Goal: Book appointment/travel/reservation

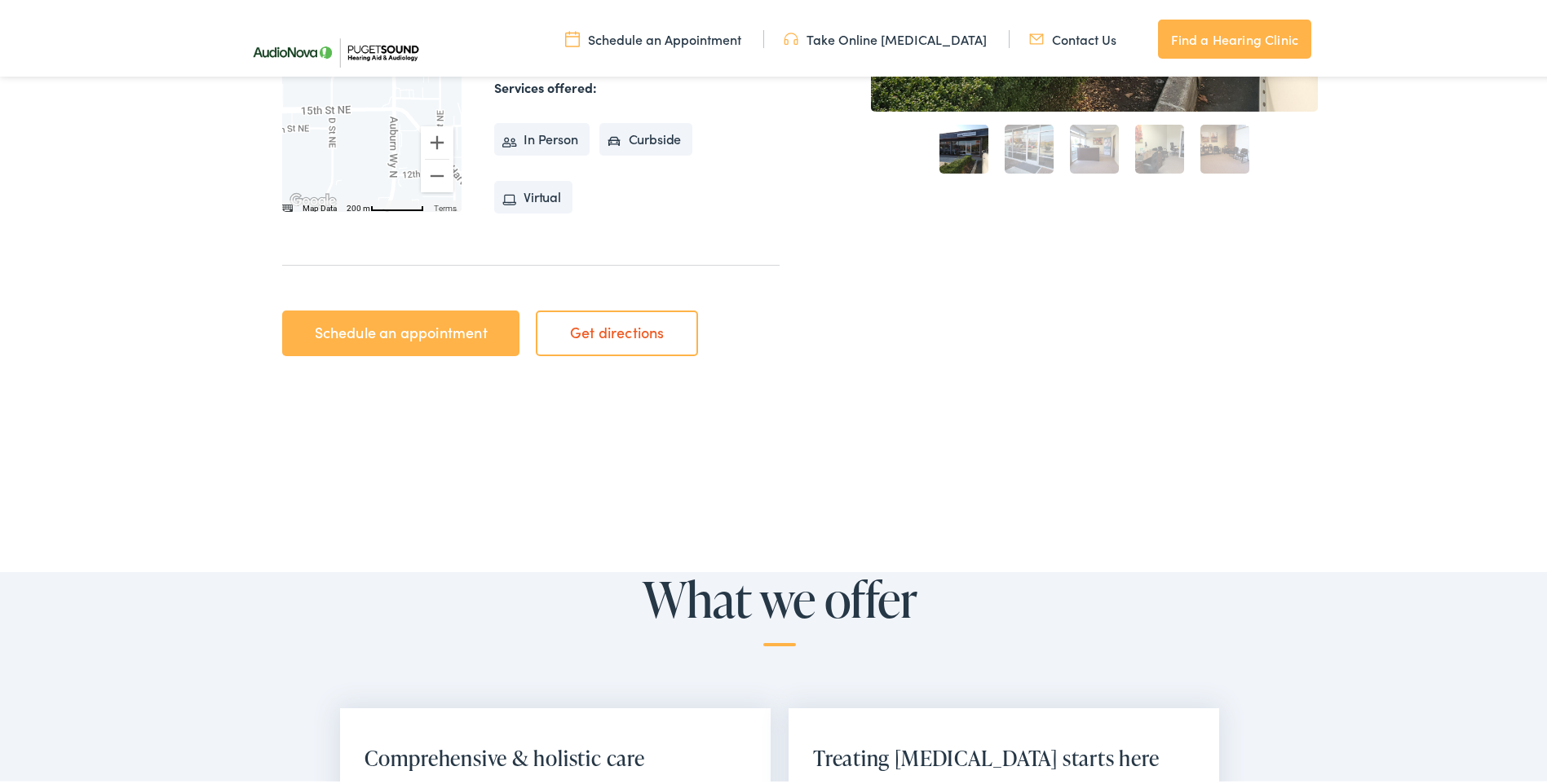
scroll to position [611, 0]
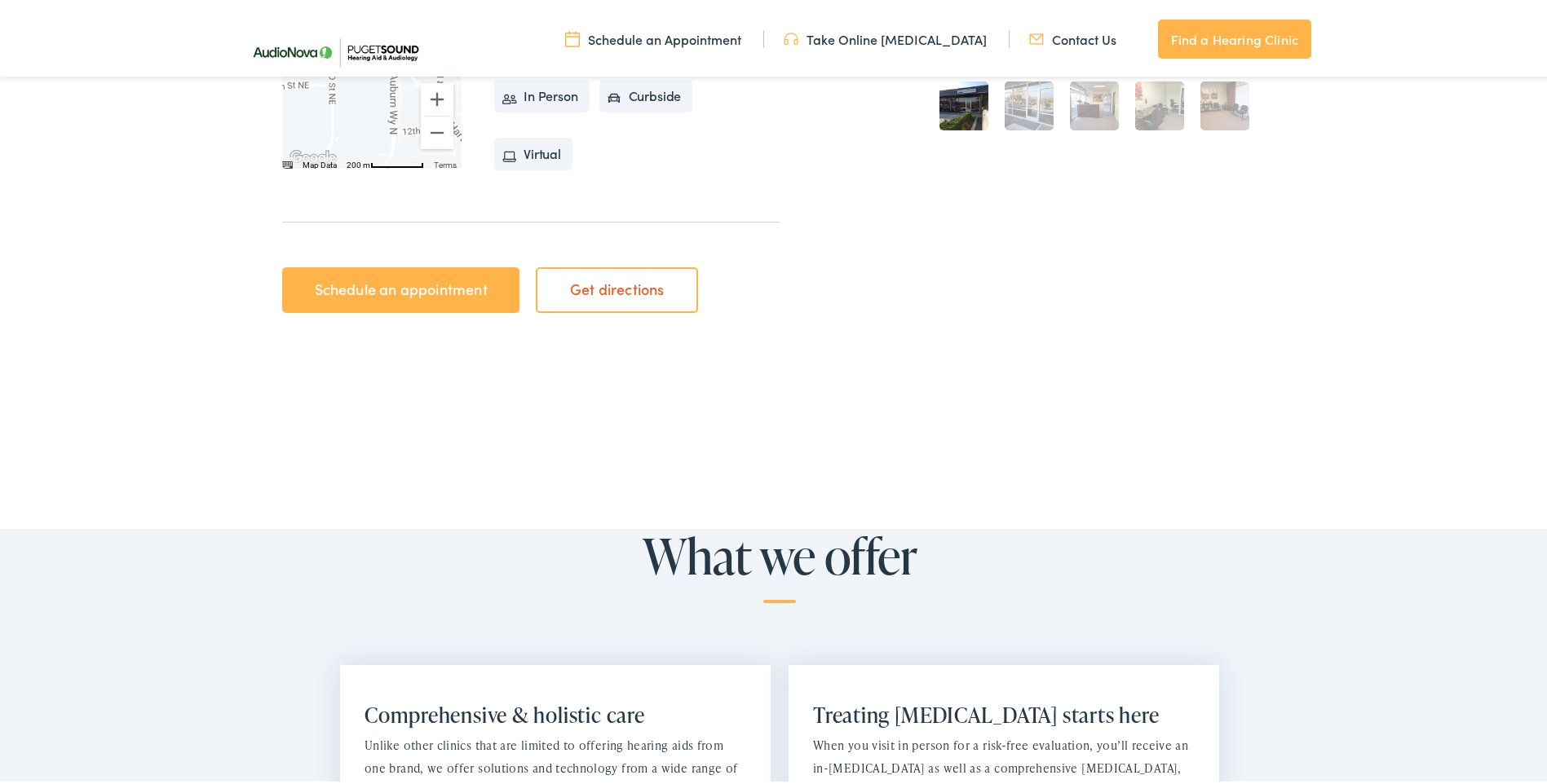
click at [455, 286] on link "Schedule an appointment" at bounding box center [400, 287] width 237 height 46
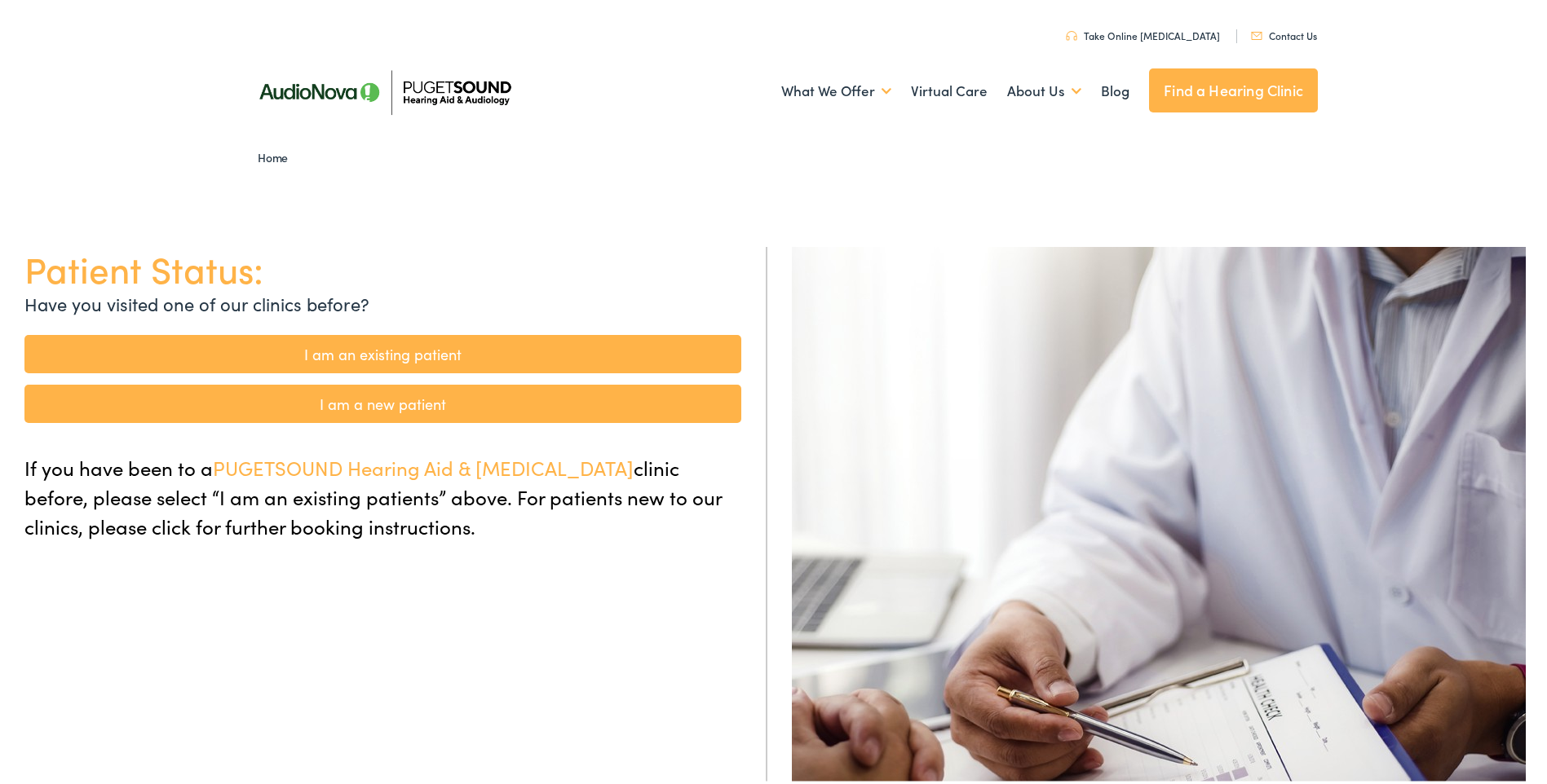
click at [415, 401] on link "I am a new patient" at bounding box center [383, 400] width 717 height 38
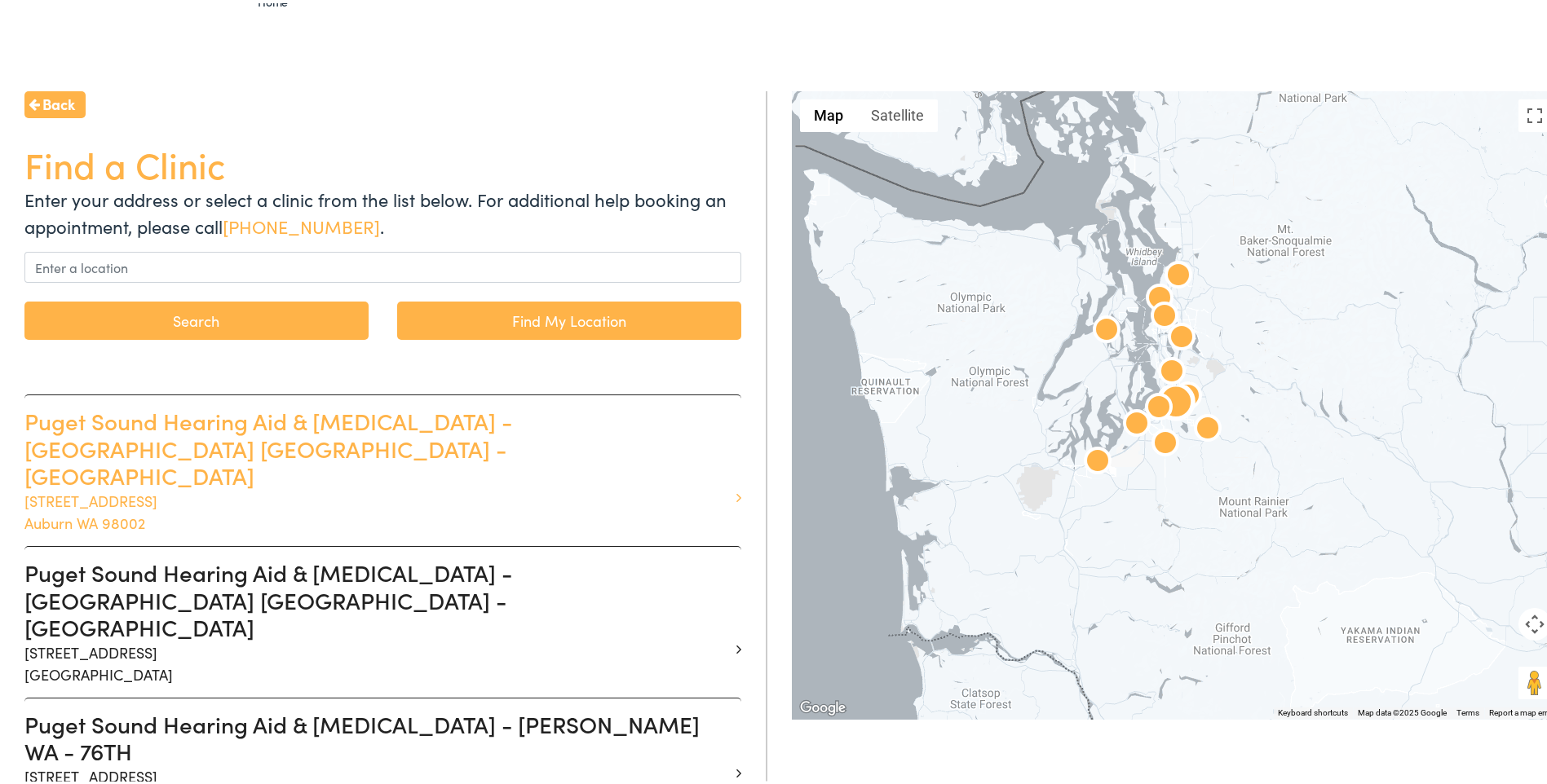
scroll to position [163, 0]
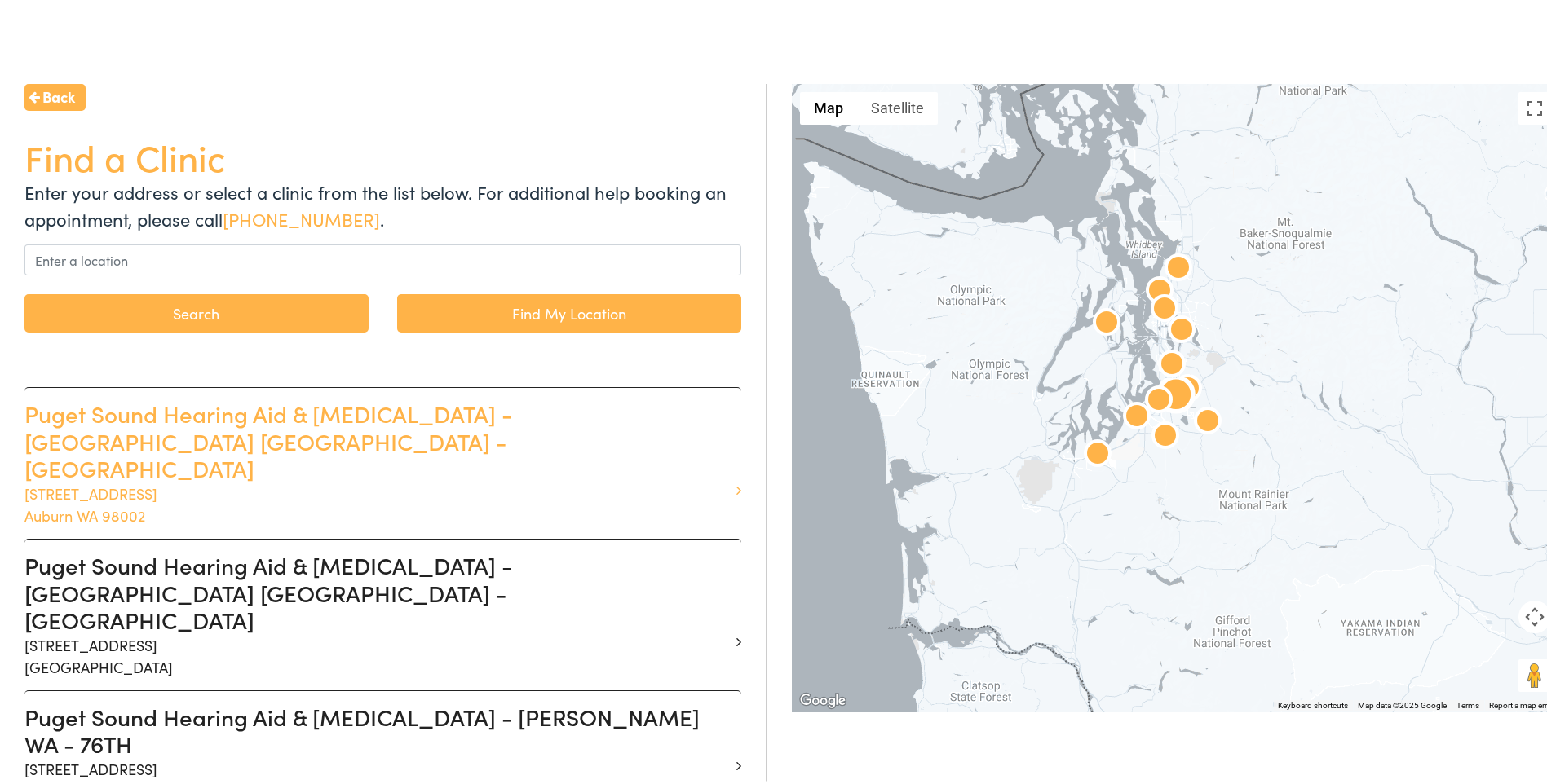
click at [160, 413] on h3 "Puget Sound Hearing Aid & [MEDICAL_DATA] - [GEOGRAPHIC_DATA] [GEOGRAPHIC_DATA] …" at bounding box center [376, 438] width 704 height 82
